Goal: Complete application form: Complete application form

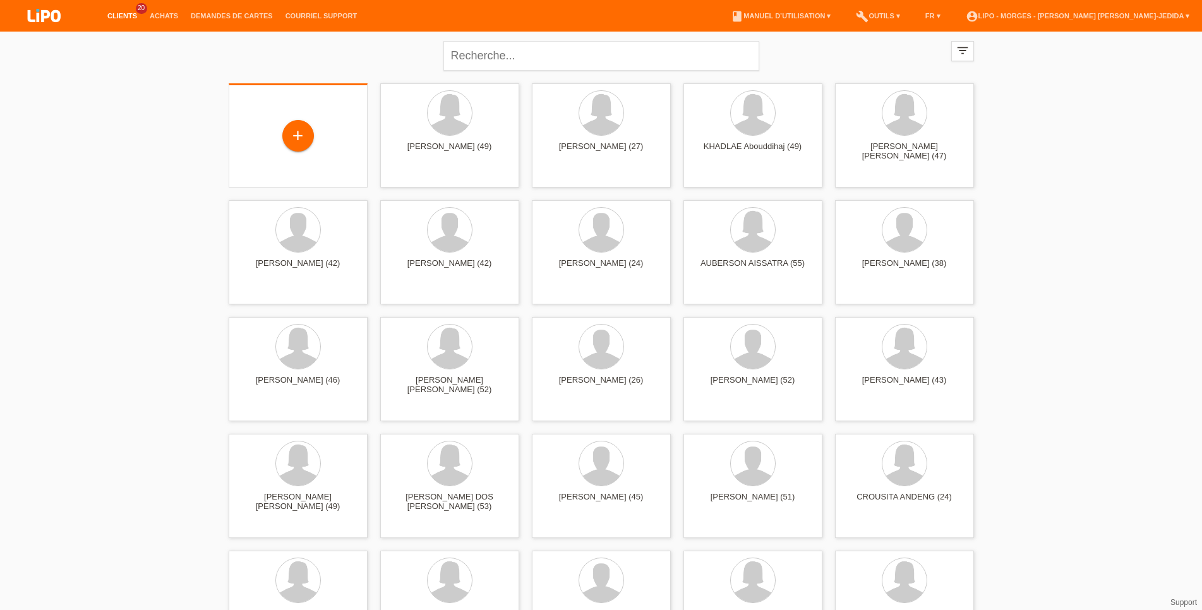
click at [313, 98] on div "+" at bounding box center [298, 135] width 139 height 104
click at [292, 138] on div "+" at bounding box center [298, 136] width 32 height 32
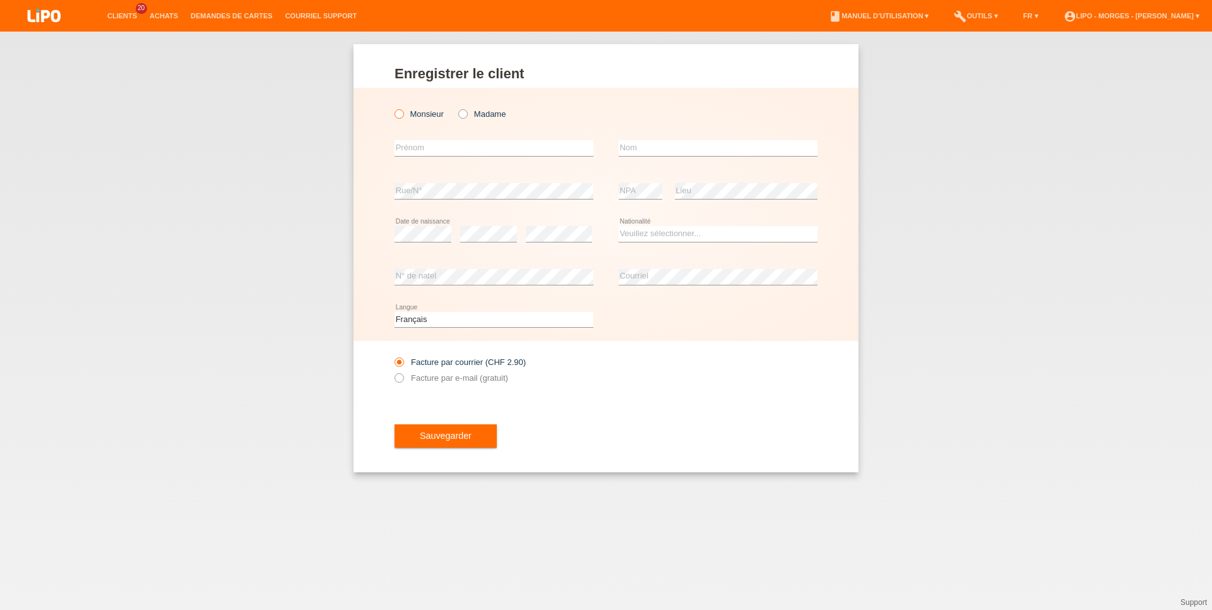
click at [409, 115] on label "Monsieur" at bounding box center [419, 113] width 49 height 9
click at [403, 115] on input "Monsieur" at bounding box center [399, 113] width 8 height 8
radio input "true"
click at [408, 147] on input "text" at bounding box center [494, 148] width 199 height 16
type input "r"
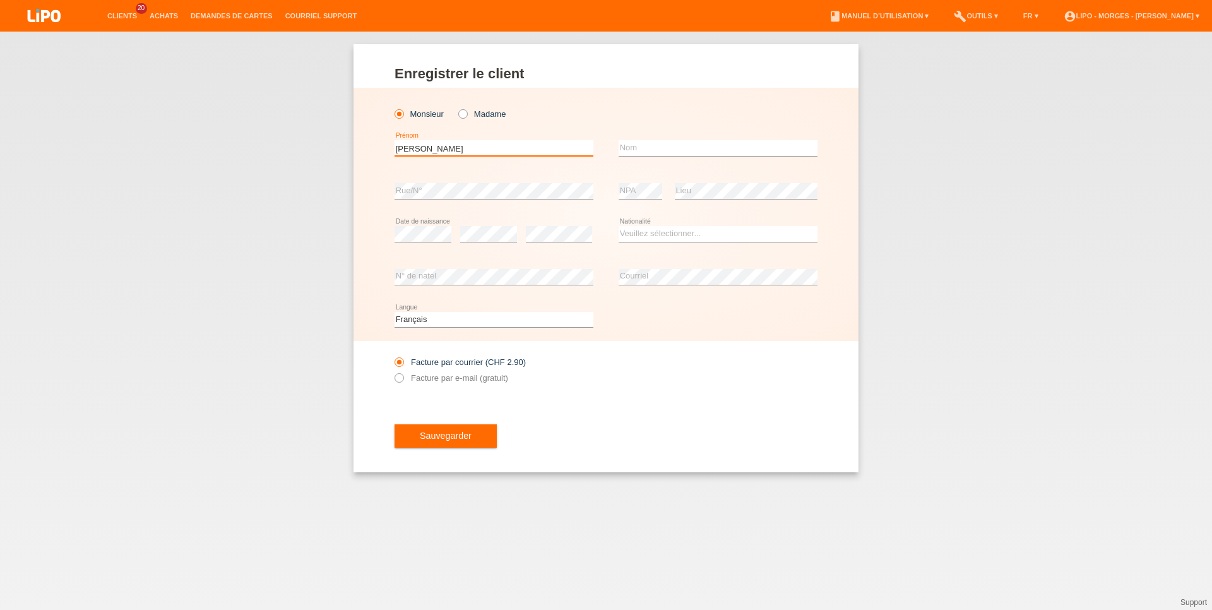
type input "carlos"
click at [708, 144] on input "text" at bounding box center [718, 148] width 199 height 16
type input "[PERSON_NAME]"
click at [545, 242] on icon at bounding box center [559, 242] width 66 height 1
select select "PT"
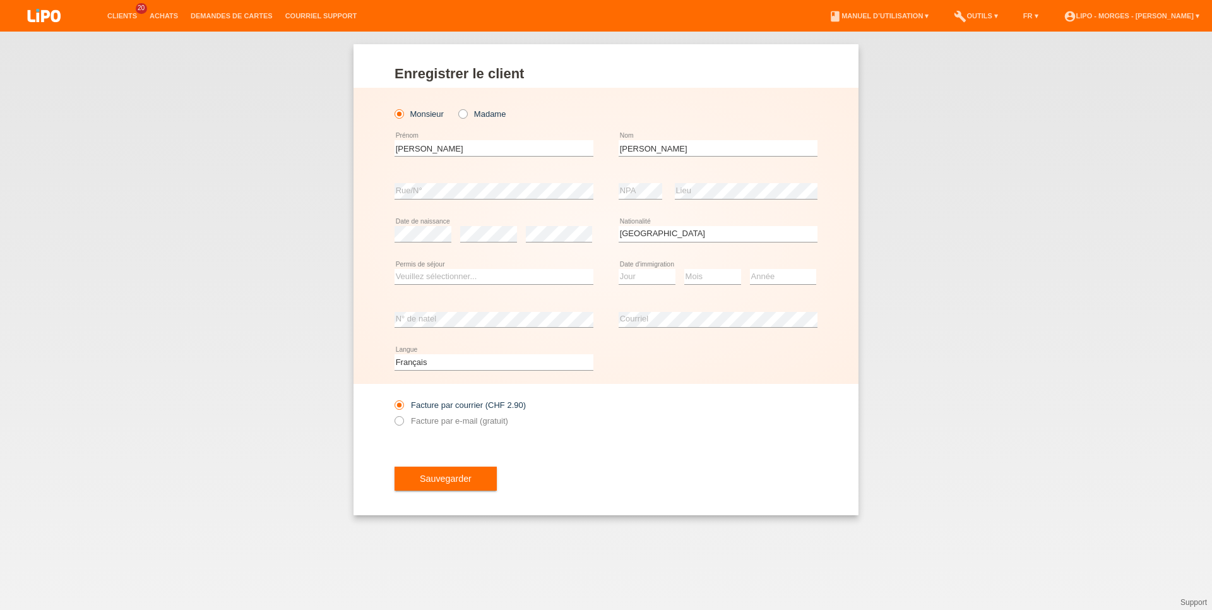
click at [555, 268] on div "Veuillez sélectionner... C B B - Statut de réfugié Autre error Permis de séjour" at bounding box center [494, 277] width 199 height 43
click at [395, 269] on select "Veuillez sélectionner... C B B - Statut de réfugié Autre" at bounding box center [494, 276] width 199 height 15
click at [0, 0] on option "B" at bounding box center [0, 0] width 0 height 0
click at [395, 269] on select "Veuillez sélectionner... C B B - Statut de réfugié Autre" at bounding box center [494, 276] width 199 height 15
select select "C"
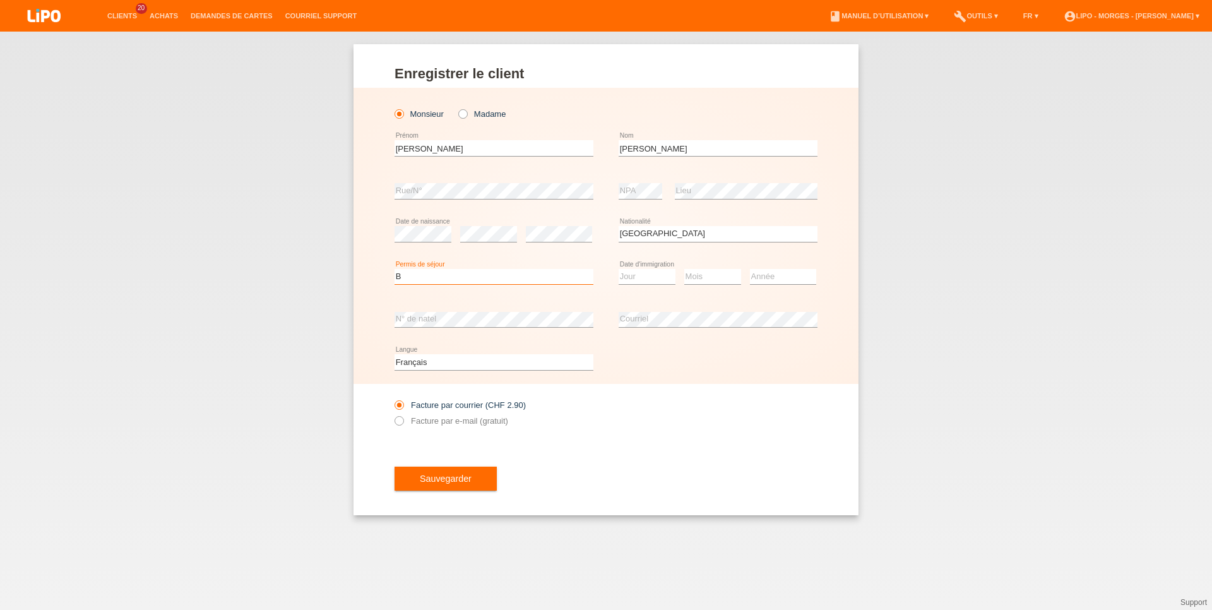
click at [0, 0] on option "C" at bounding box center [0, 0] width 0 height 0
click at [619, 269] on select "Jour 01 02 03 04 05 06 07 08 09 10 11" at bounding box center [647, 276] width 57 height 15
select select "09"
click at [684, 269] on select "Mois 01 02 03 04 05 06 07 08 09 10 11" at bounding box center [712, 276] width 57 height 15
select select "02"
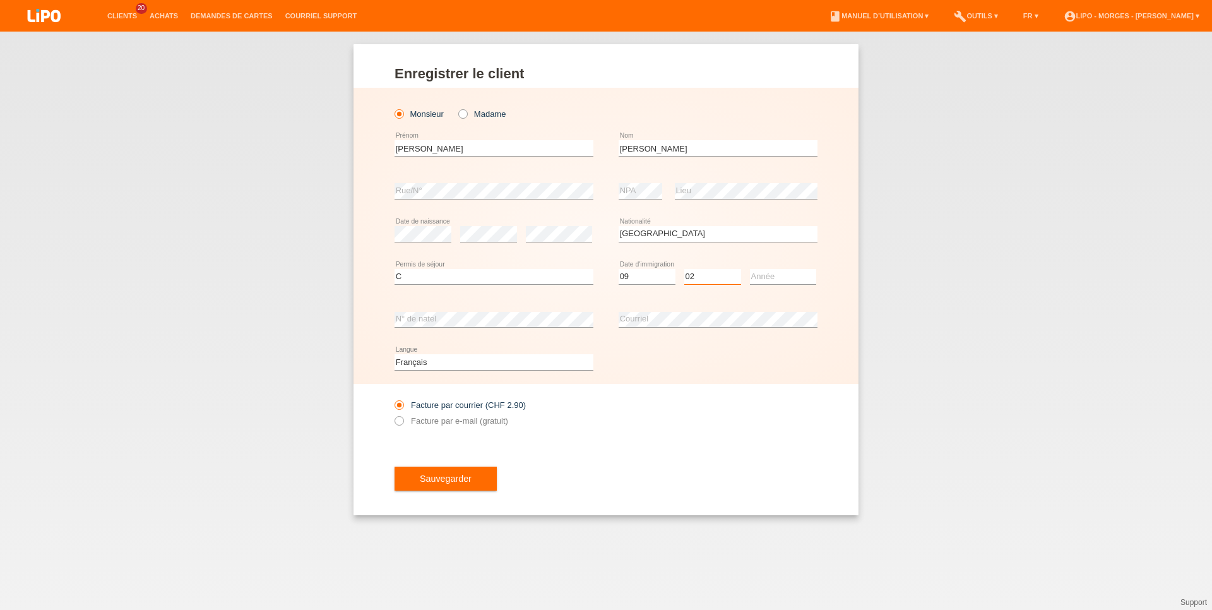
click at [0, 0] on option "02" at bounding box center [0, 0] width 0 height 0
click at [750, 269] on select "Année 2025 2024 2023 2022 2021 2020 2019 2018 2017 2016 2015 2014 2013 2012 201…" at bounding box center [783, 276] width 66 height 15
select select "2009"
click at [404, 176] on div "error Rue/N°" at bounding box center [494, 191] width 199 height 43
click at [433, 426] on label "Facture par e-mail (gratuit)" at bounding box center [452, 420] width 114 height 9
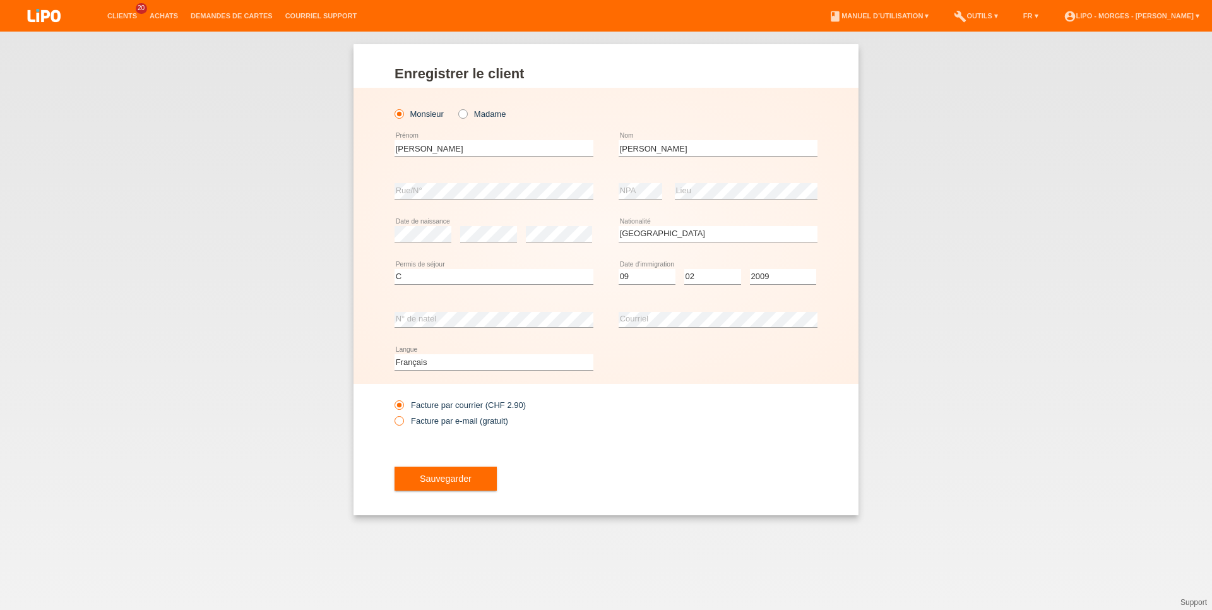
click at [403, 426] on input "Facture par e-mail (gratuit)" at bounding box center [399, 424] width 8 height 16
radio input "true"
click at [439, 482] on span "Sauvegarder" at bounding box center [446, 479] width 52 height 10
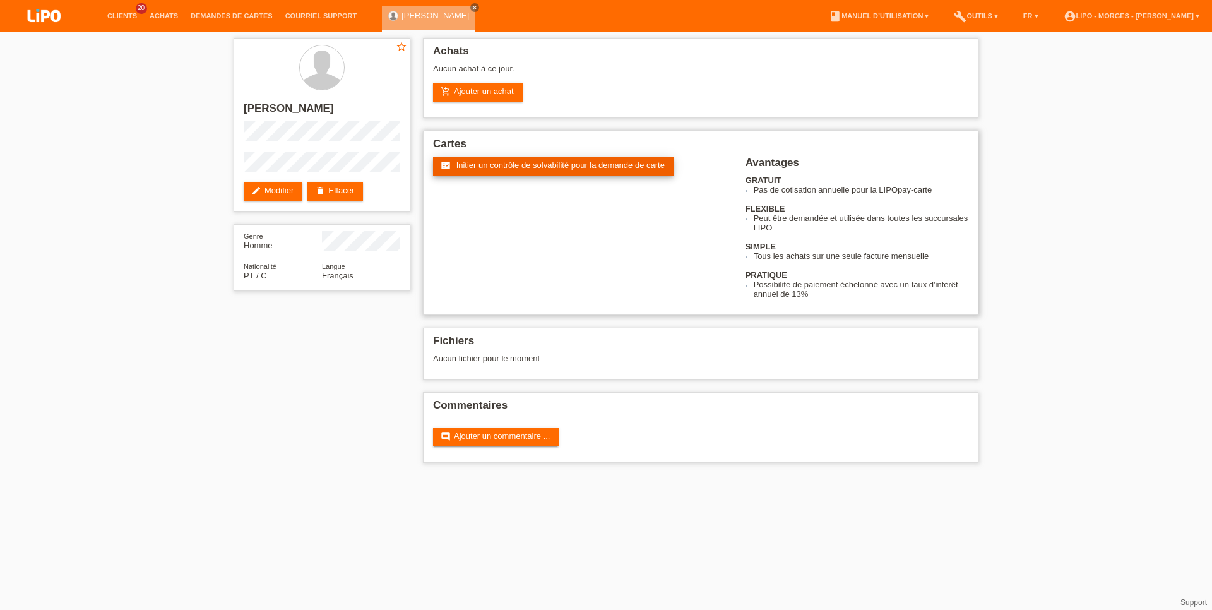
click at [484, 169] on span "Initier un contrôle de solvabilité pour la demande de carte" at bounding box center [560, 164] width 208 height 9
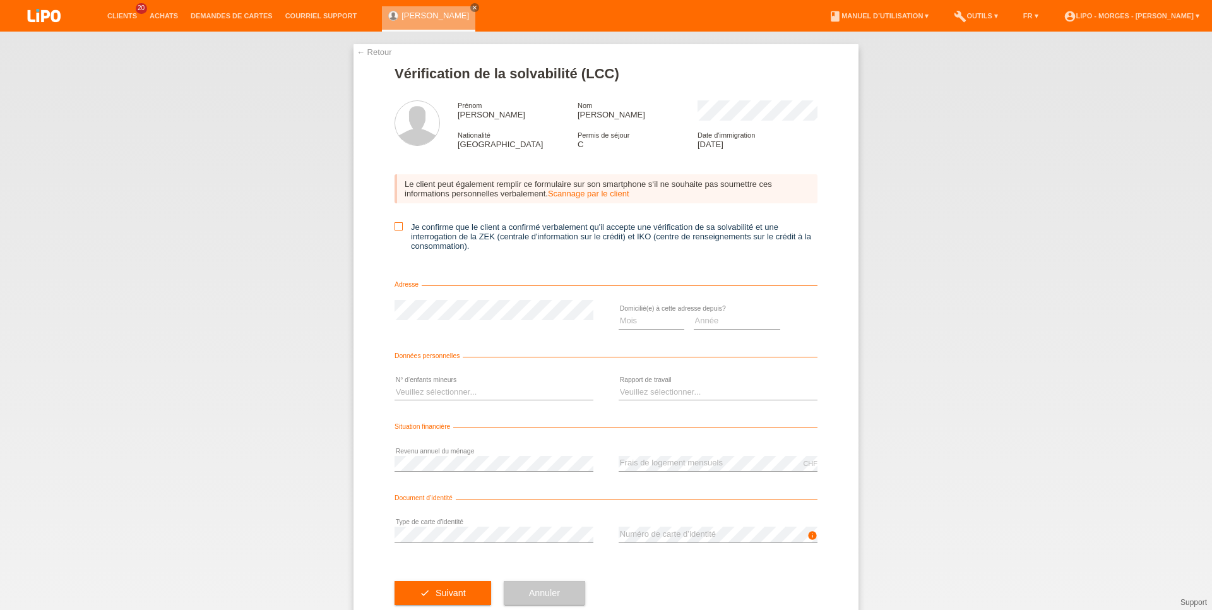
click at [395, 227] on icon at bounding box center [399, 226] width 8 height 8
click at [395, 227] on input "Je confirme que le client a confirmé verbalement qu'il accepte une vérification…" at bounding box center [399, 226] width 8 height 8
checkbox input "true"
click at [619, 313] on select "Mois 01 02 03 04 05 06 07 08 09 10" at bounding box center [652, 320] width 66 height 15
select select "03"
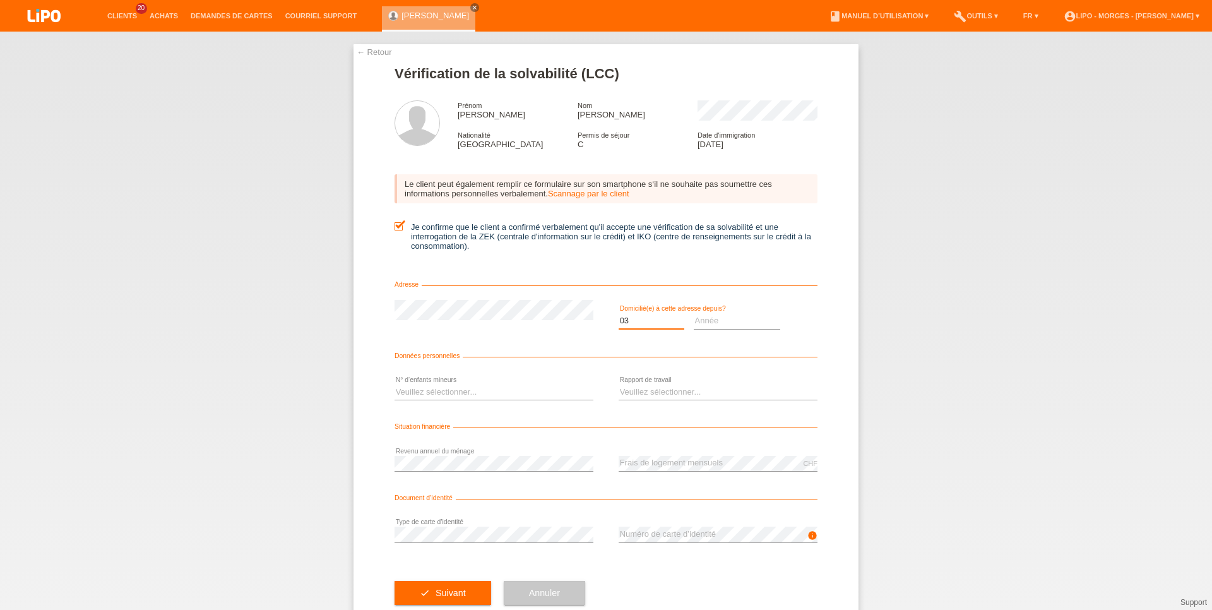
click at [0, 0] on option "03" at bounding box center [0, 0] width 0 height 0
click at [694, 313] on select "Année 2025 2024 2023 2022 2021 2020 2019 2018 2017 2016 2015 2014 2013 2012 201…" at bounding box center [737, 320] width 87 height 15
select select "2023"
click at [0, 0] on option "2023" at bounding box center [0, 0] width 0 height 0
click at [395, 385] on select "Veuillez sélectionner... 0 1 2 3 4 5 6 7 8 9" at bounding box center [494, 392] width 199 height 15
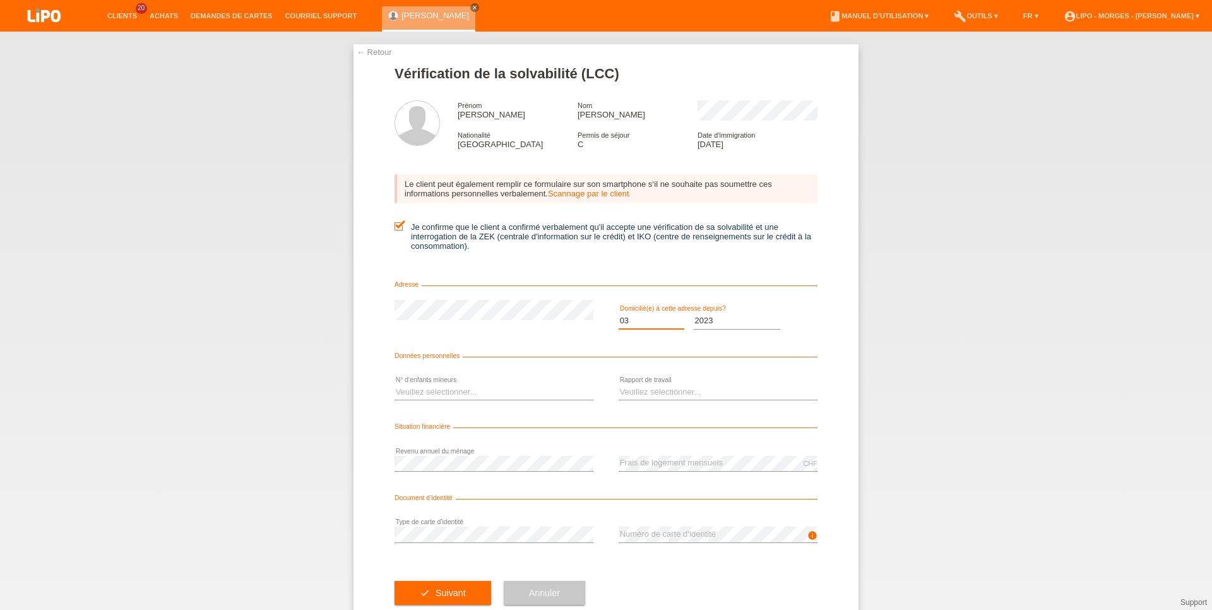
click at [619, 313] on select "Mois 01 02 03 04 05 06 07 08 09 10" at bounding box center [652, 320] width 66 height 15
select select "05"
click at [0, 0] on option "05" at bounding box center [0, 0] width 0 height 0
click at [395, 385] on select "Veuillez sélectionner... 0 1 2 3 4 5 6 7 8 9" at bounding box center [494, 392] width 199 height 15
select select "0"
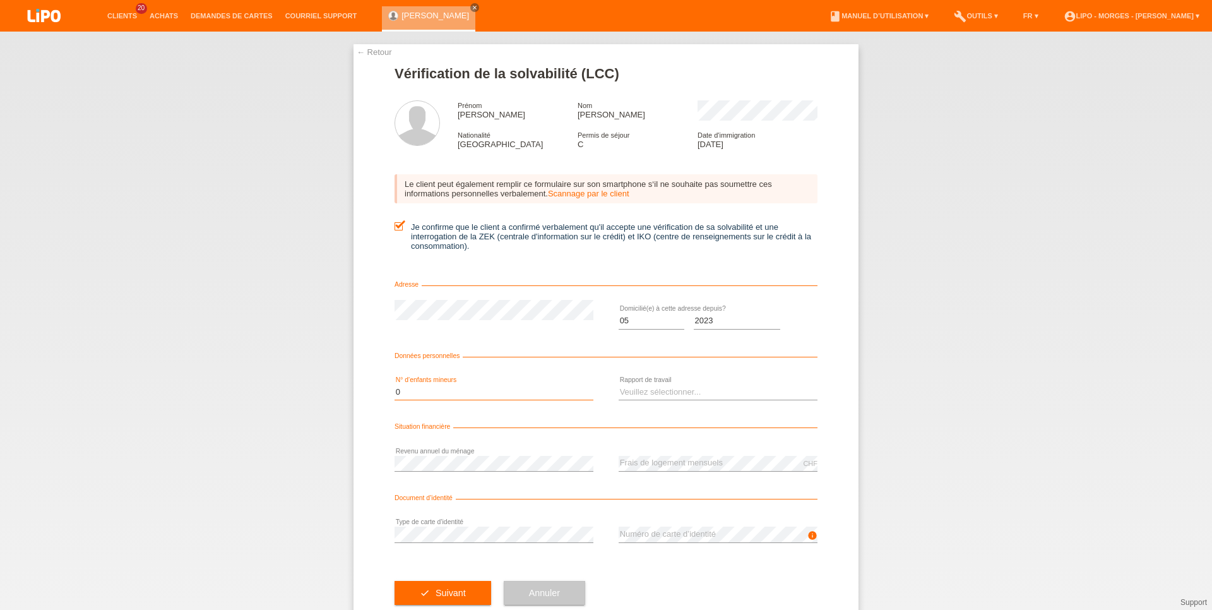
click at [0, 0] on option "0" at bounding box center [0, 0] width 0 height 0
click at [619, 385] on select "Veuillez sélectionner... A durée indéterminée A durée déterminée Apprenti/étudi…" at bounding box center [718, 392] width 199 height 15
select select "UNLIMITED"
click at [0, 0] on option "A durée indéterminée" at bounding box center [0, 0] width 0 height 0
click at [513, 513] on form "Vérification de la solvabilité (LCC) Prénom carlos Nom ROCHA DA COSTA Nationali…" at bounding box center [606, 348] width 423 height 564
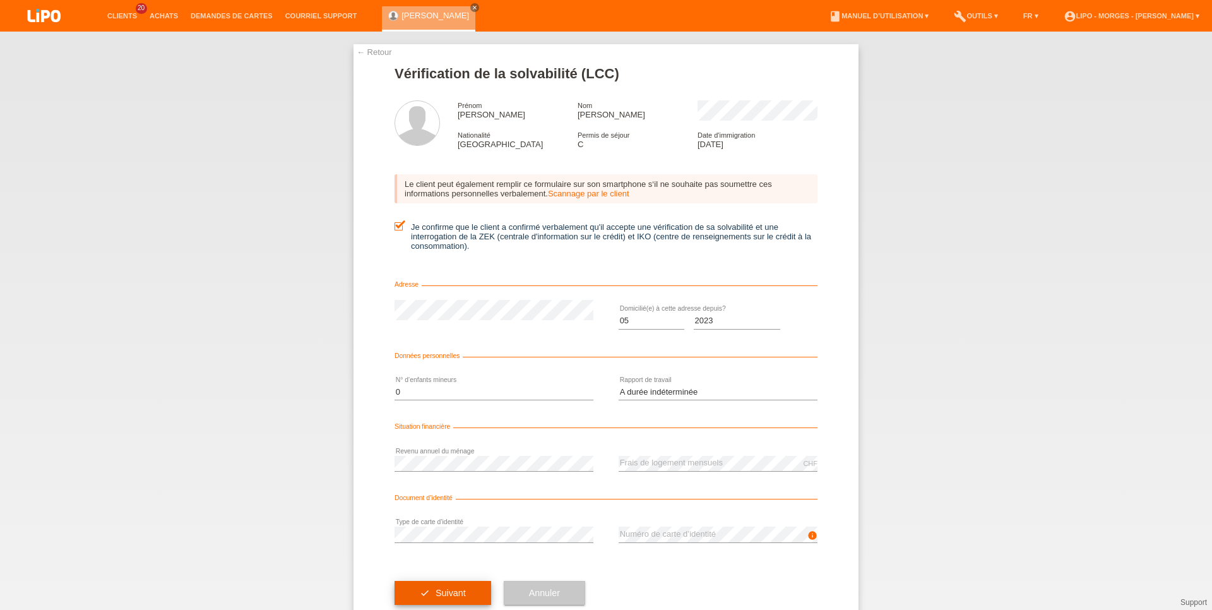
click at [459, 588] on button "check Suivant" at bounding box center [443, 593] width 97 height 24
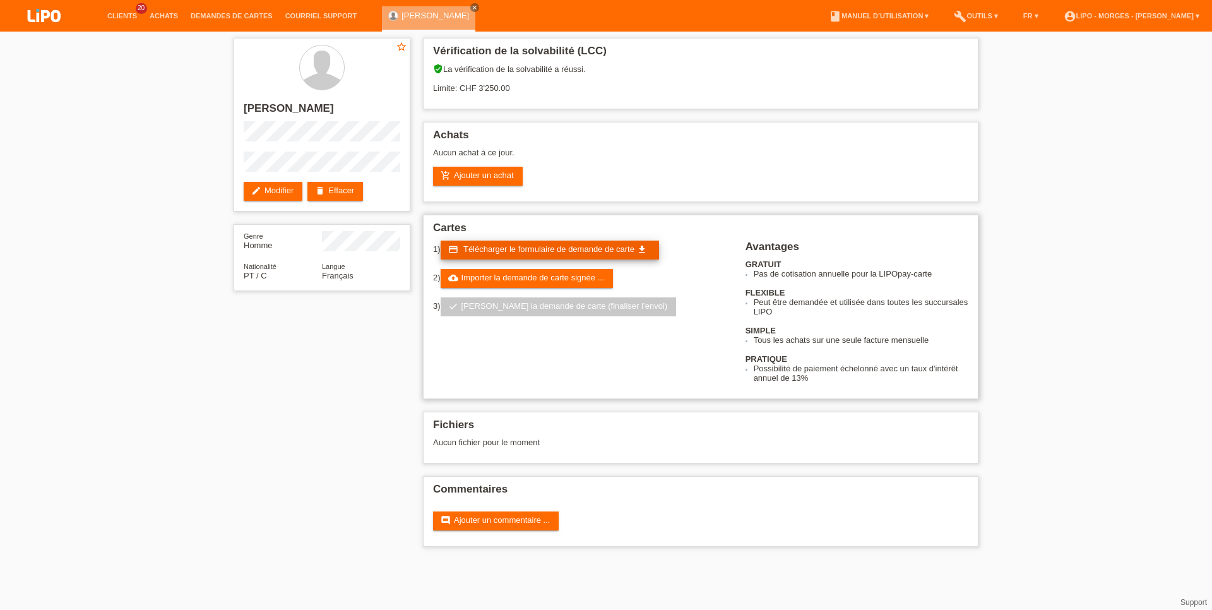
click at [523, 252] on span "Télécharger le formulaire de demande de carte" at bounding box center [548, 248] width 171 height 9
click at [546, 285] on link "cloud_upload Importer la demande de carte signée ..." at bounding box center [527, 278] width 173 height 19
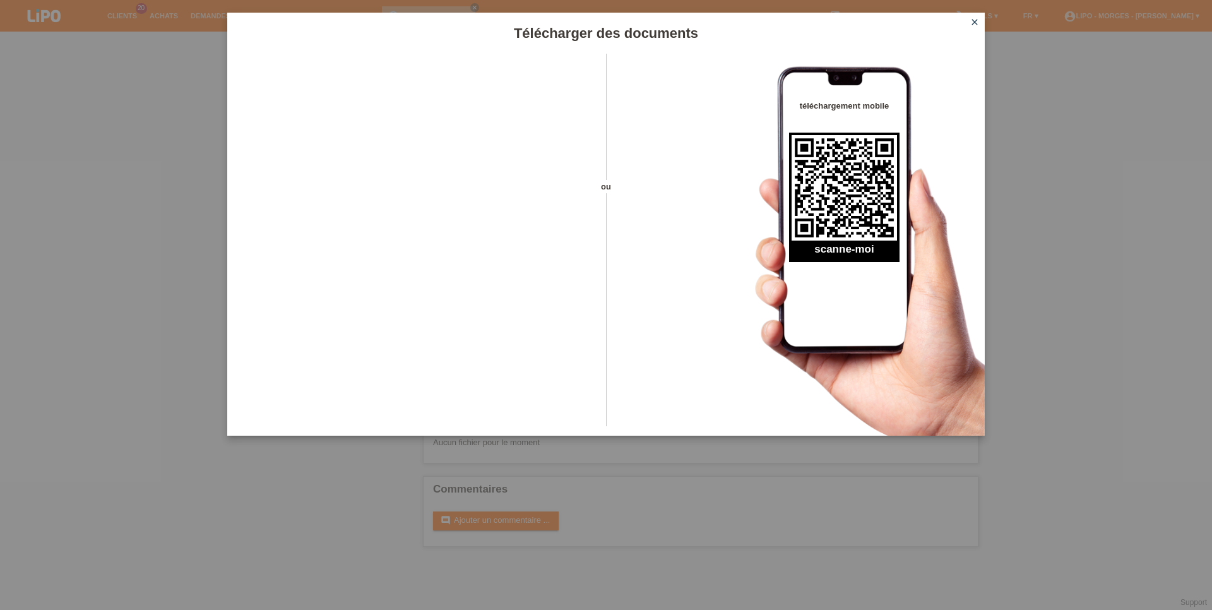
click at [975, 22] on icon "close" at bounding box center [975, 22] width 10 height 10
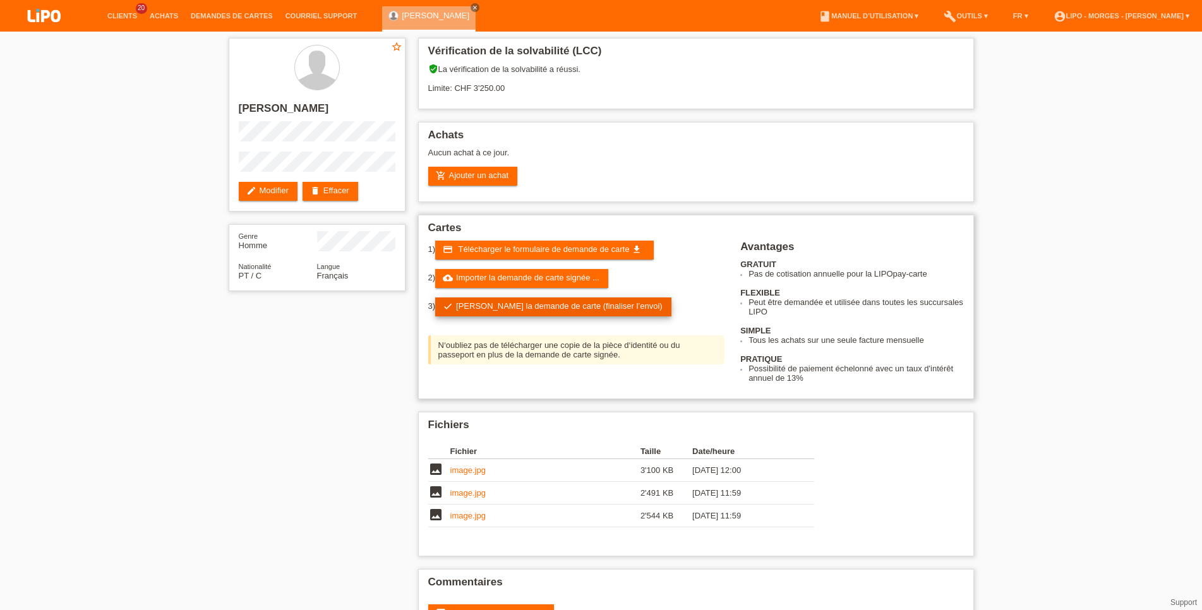
click at [502, 311] on link "check Soumettre la demande de carte (finaliser l’envoi)" at bounding box center [553, 306] width 236 height 19
